Goal: Communication & Community: Answer question/provide support

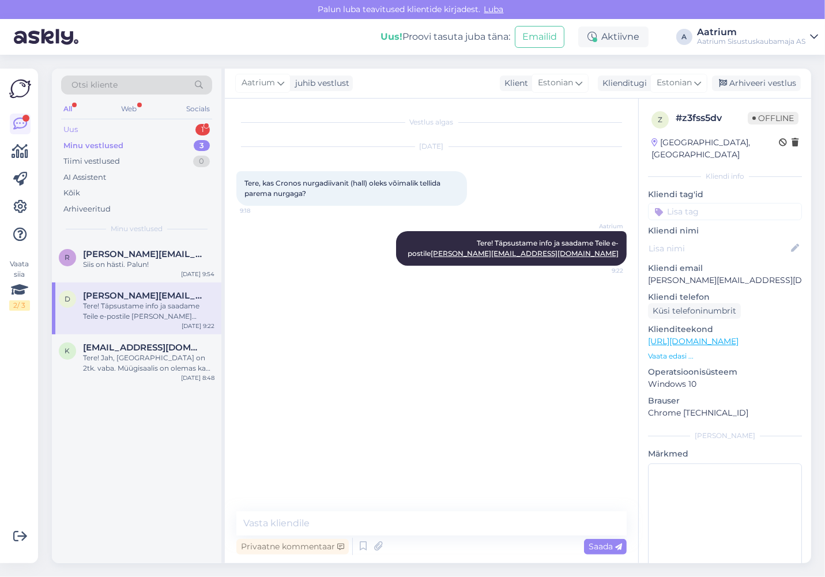
click at [85, 130] on div "Uus 1" at bounding box center [136, 130] width 151 height 16
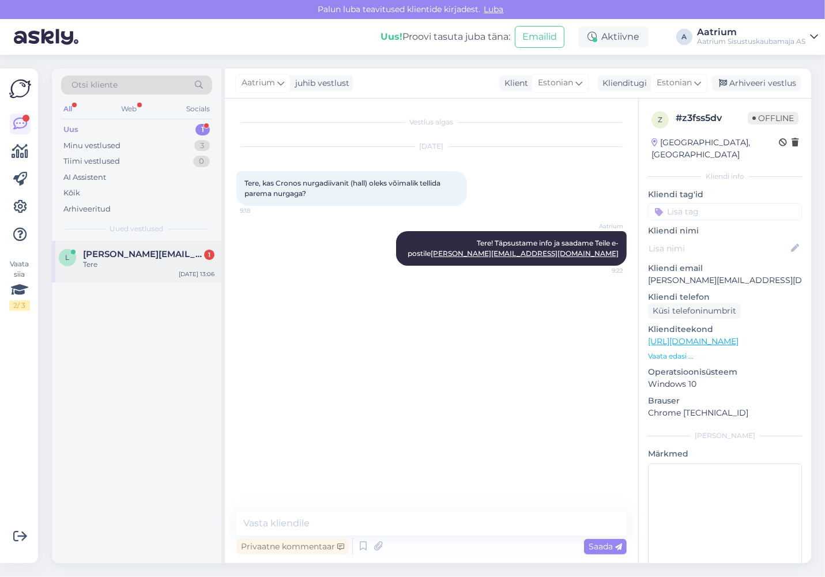
click at [113, 264] on div "Tere" at bounding box center [148, 264] width 131 height 10
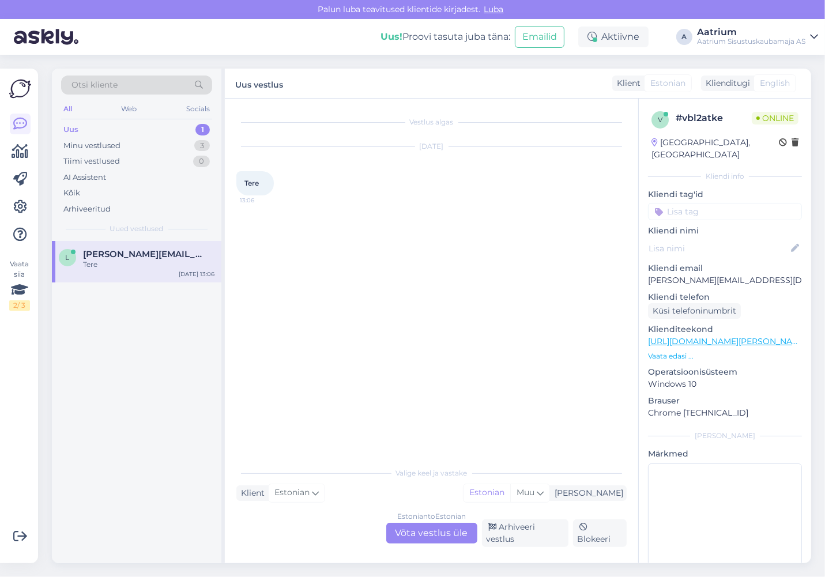
click at [440, 534] on div "Estonian to Estonian Võta vestlus üle" at bounding box center [431, 533] width 91 height 21
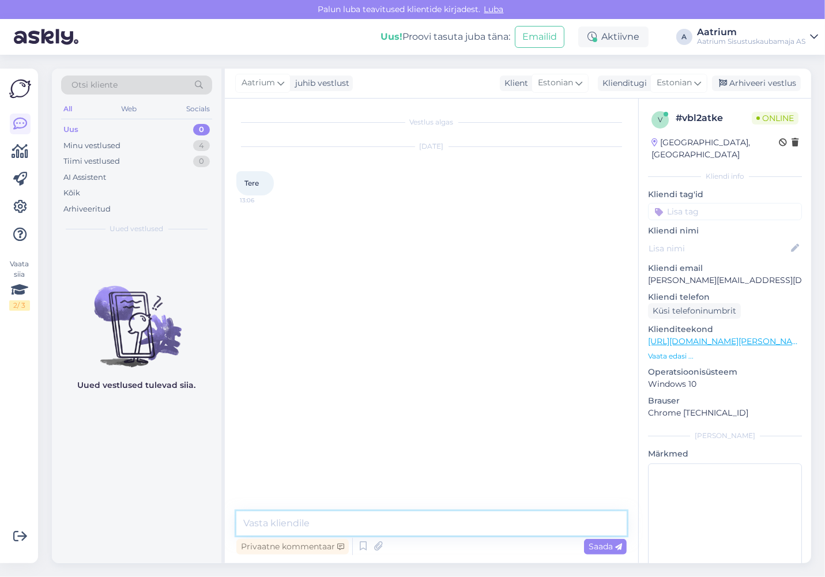
click at [378, 511] on textarea at bounding box center [431, 523] width 390 height 24
type textarea "Tere!"
click at [593, 546] on span "Saada" at bounding box center [605, 546] width 33 height 10
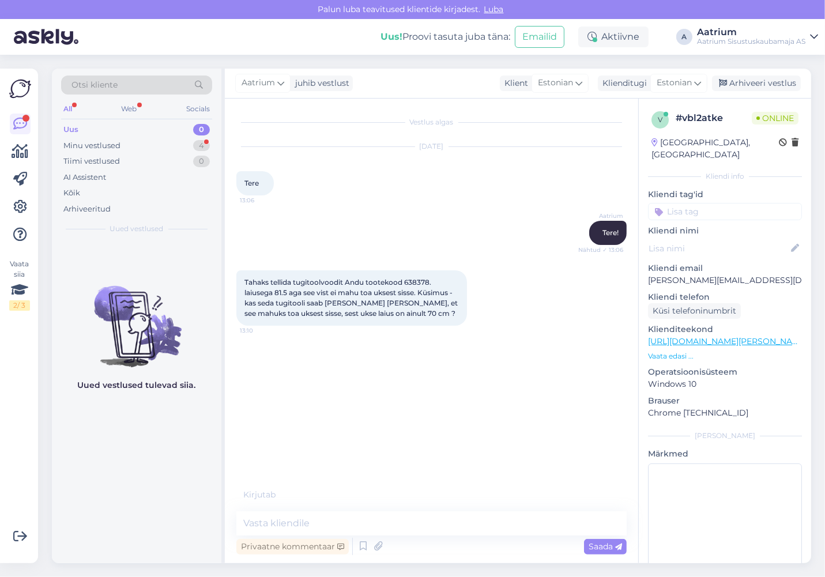
click at [325, 443] on div "Vestlus algas [DATE] Tere 13:06 Aatrium Tere! Nähtud ✓ 13:06 Tahaks tellida tug…" at bounding box center [436, 299] width 401 height 379
click at [320, 519] on textarea at bounding box center [431, 523] width 390 height 24
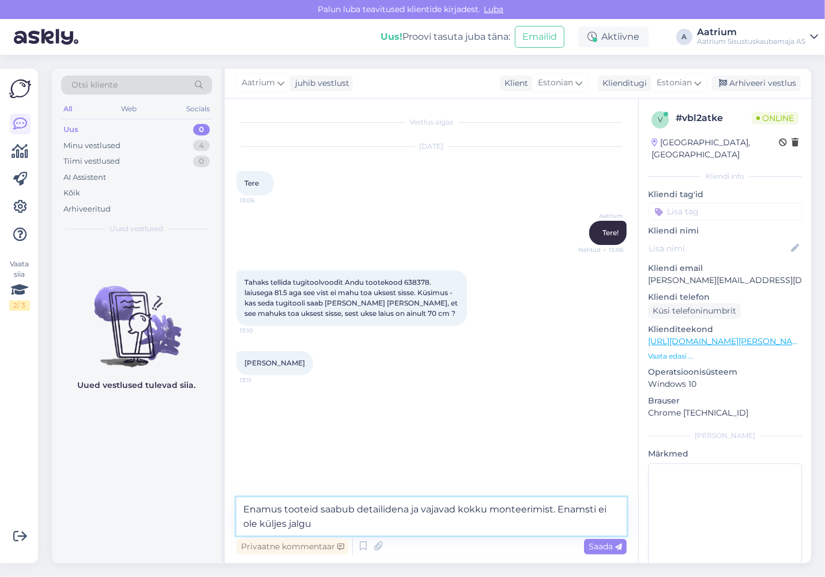
click at [582, 510] on textarea "Enamus tooteid saabub detailidena ja vajavad kokku monteerimist. Enamsti ei ole…" at bounding box center [431, 517] width 390 height 38
click at [338, 521] on textarea "Enamus tooteid saabub detailidena ja vajavad kokku monteerimist. Enamasti ei ol…" at bounding box center [431, 517] width 390 height 38
type textarea "Enamus tooteid saabub detailidena ja vajavad kokku monteerimist. Enamasti ei ol…"
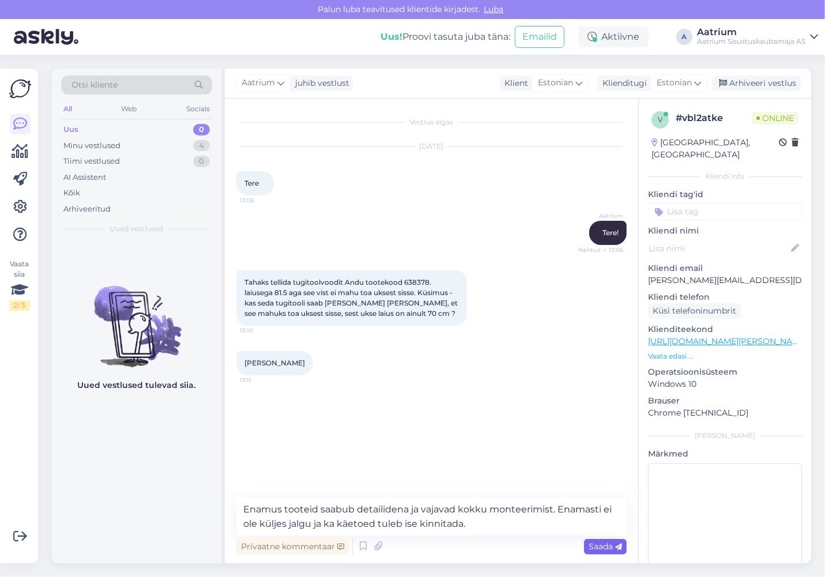
click at [598, 544] on span "Saada" at bounding box center [605, 546] width 33 height 10
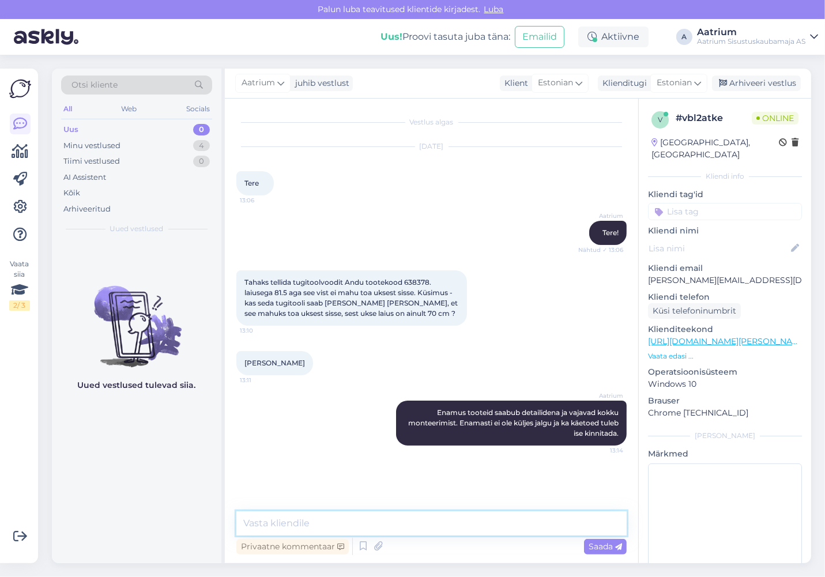
click at [312, 522] on textarea at bounding box center [431, 523] width 390 height 24
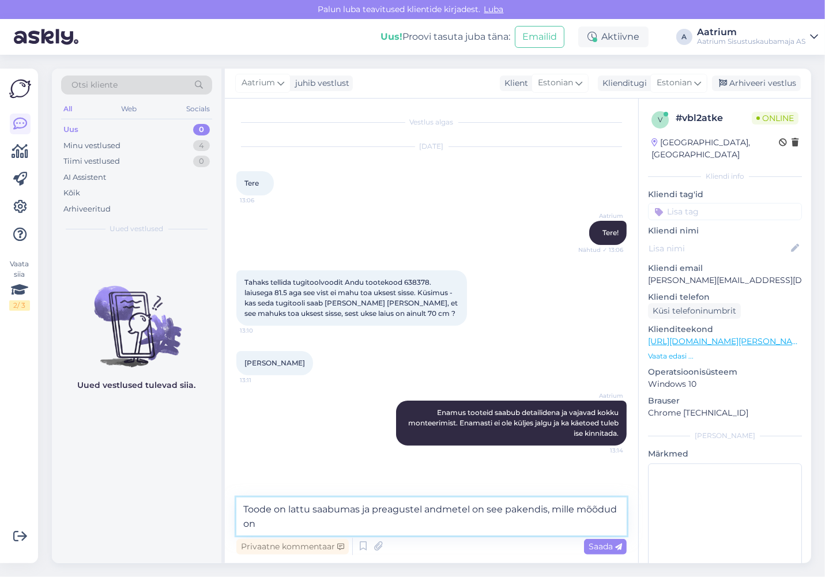
click at [282, 525] on textarea "Toode on lattu saabumas ja preagustel andmetel on see pakendis, mille mõõdud on" at bounding box center [431, 517] width 390 height 38
click at [393, 507] on textarea "Toode on lattu saabumas ja preagustel andmetel on see pakendis, mille mõõdud on…" at bounding box center [431, 517] width 390 height 38
type textarea "Toode on lattu saabumas ja praegustel andmetel on see pakendis, mille mõõdud on…"
click at [594, 544] on span "Saada" at bounding box center [605, 546] width 33 height 10
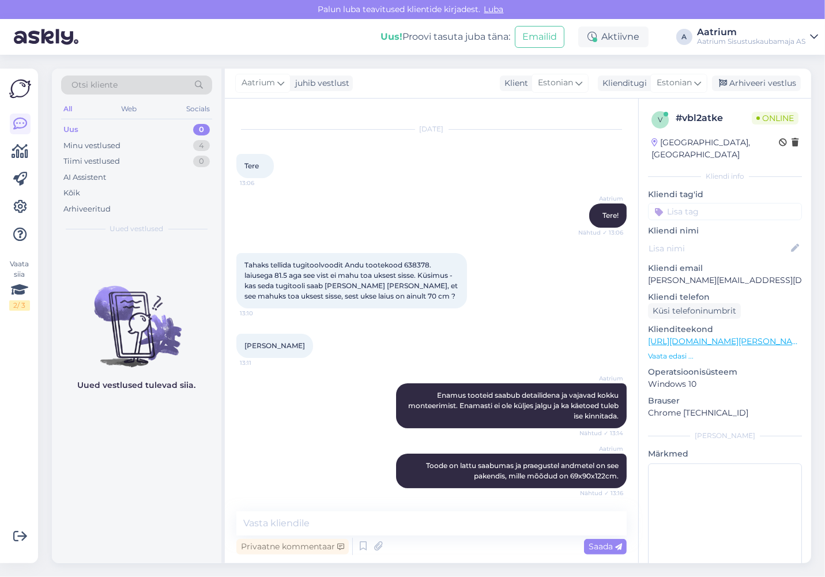
scroll to position [67, 0]
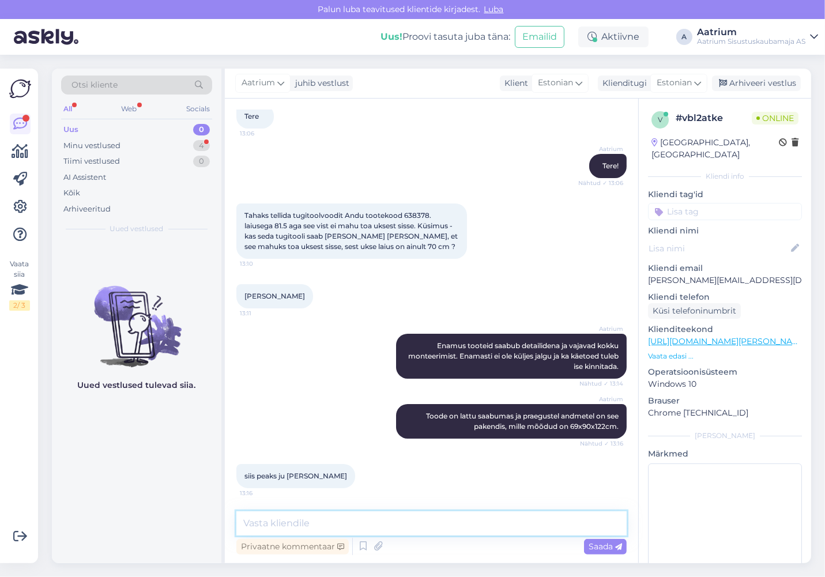
click at [332, 520] on textarea at bounding box center [431, 523] width 390 height 24
type textarea "Jah, tundub [PERSON_NAME]."
click at [593, 548] on span "Saada" at bounding box center [605, 546] width 33 height 10
